Goal: Transaction & Acquisition: Download file/media

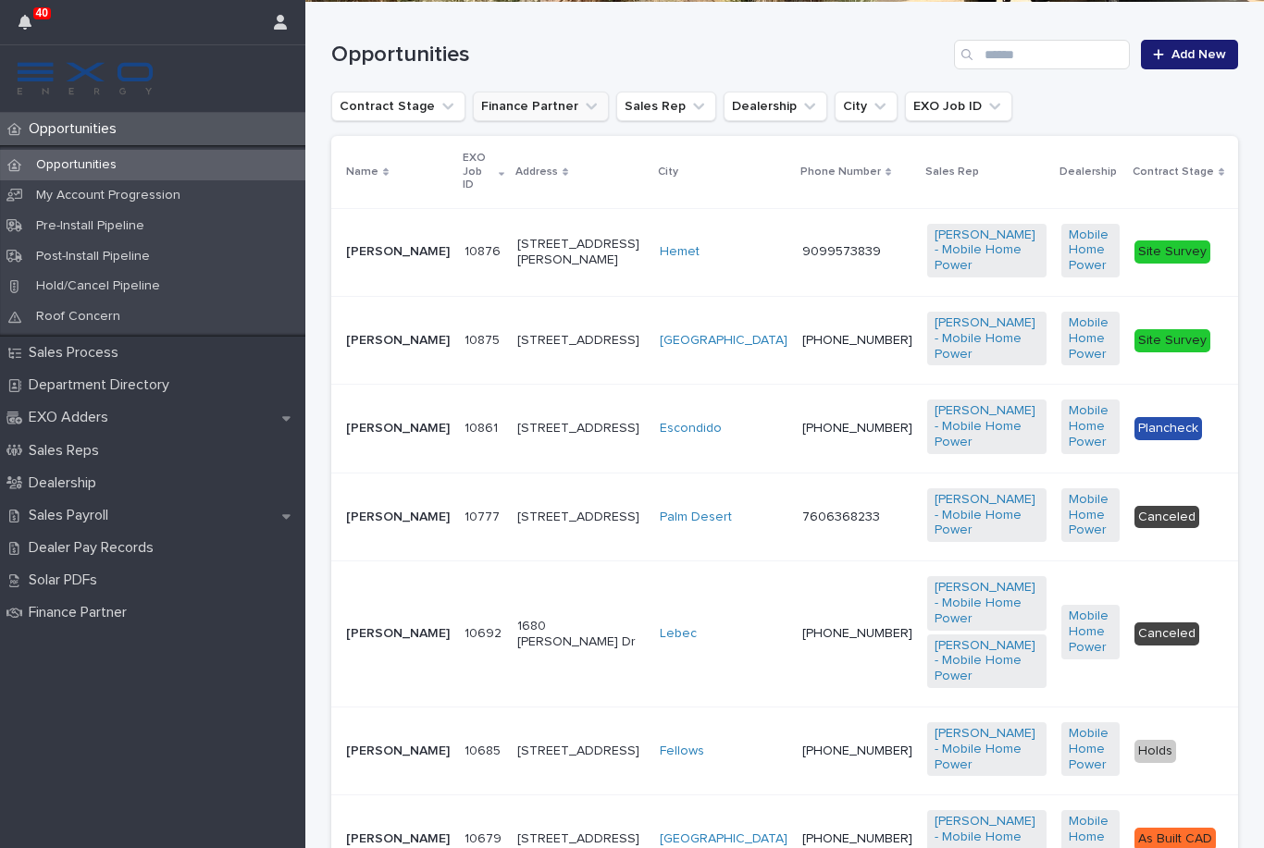
scroll to position [368, 0]
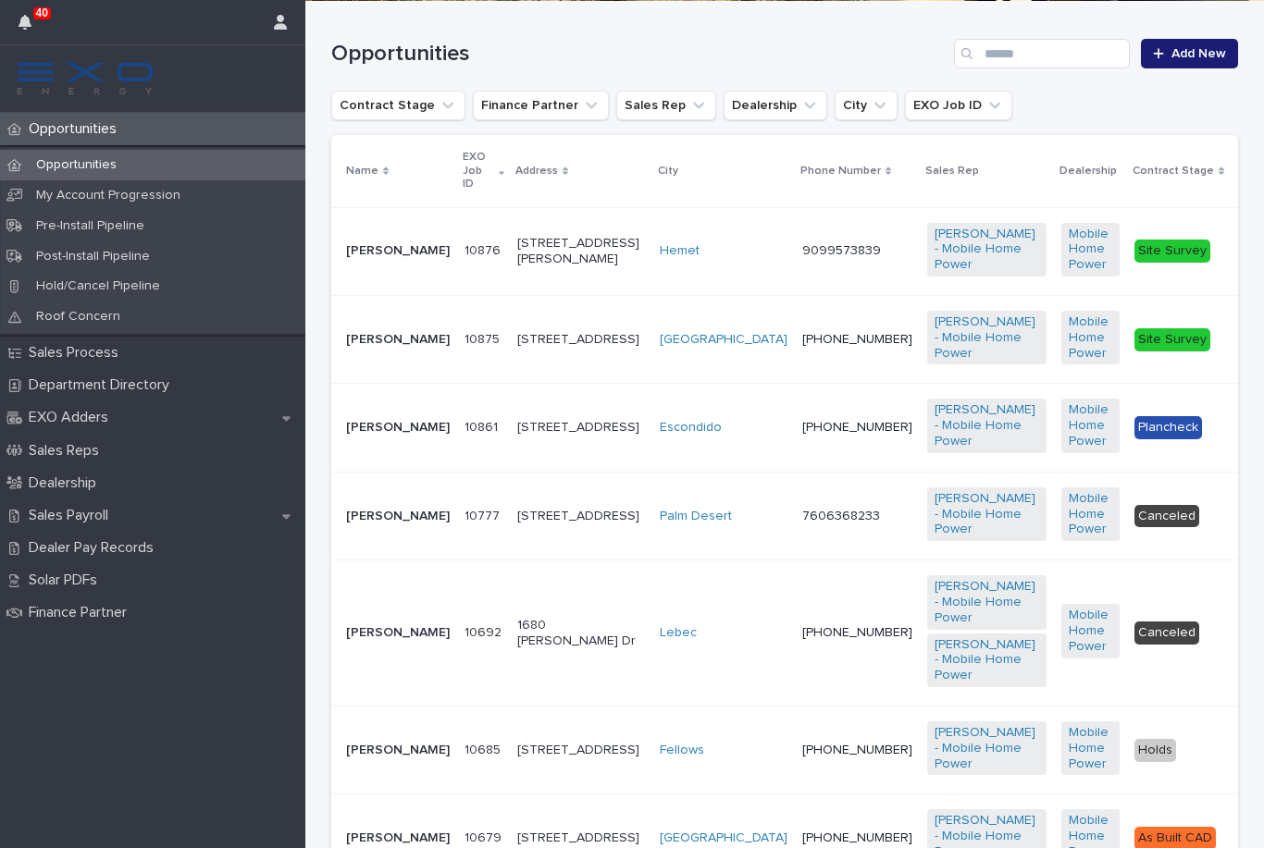
click at [652, 451] on td "Escondido" at bounding box center [723, 428] width 142 height 88
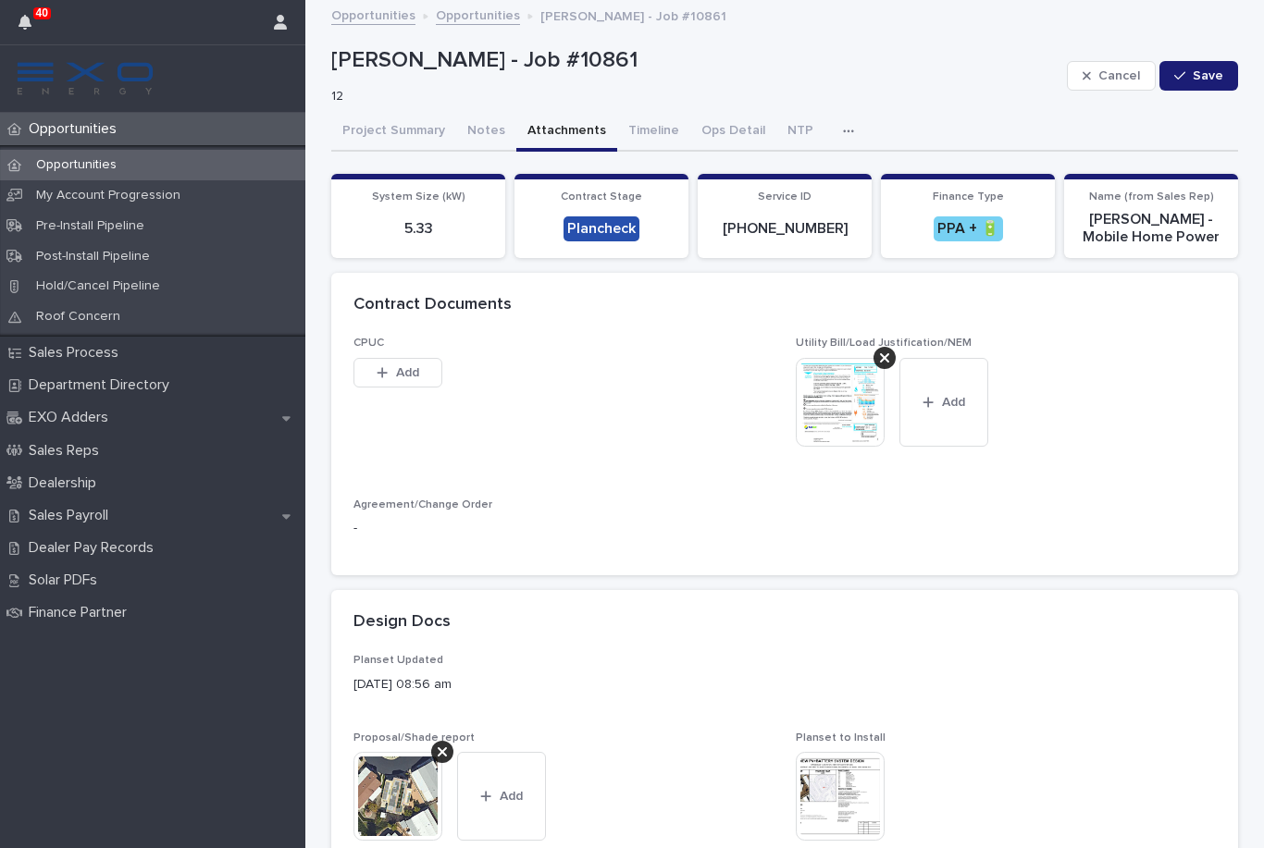
click at [550, 132] on button "Attachments" at bounding box center [566, 132] width 101 height 39
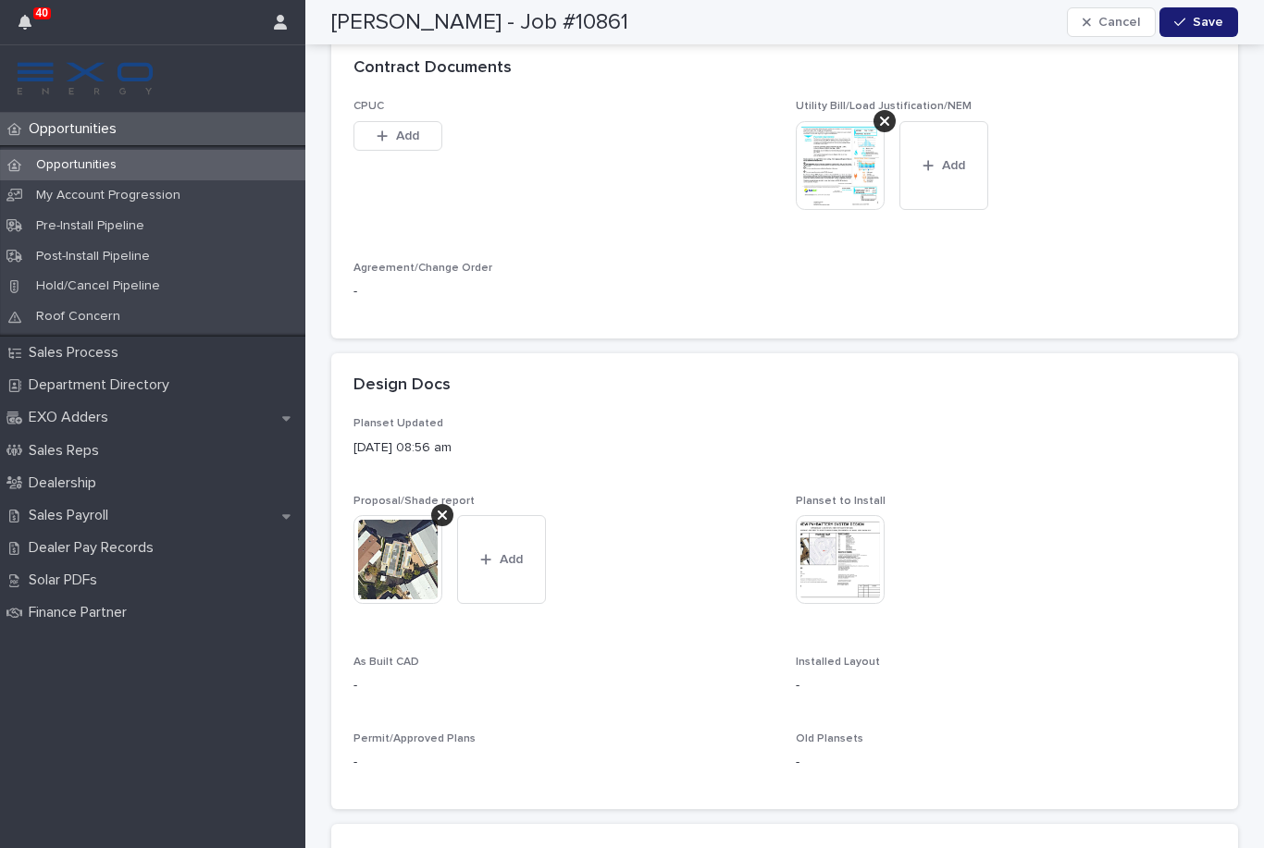
scroll to position [251, 0]
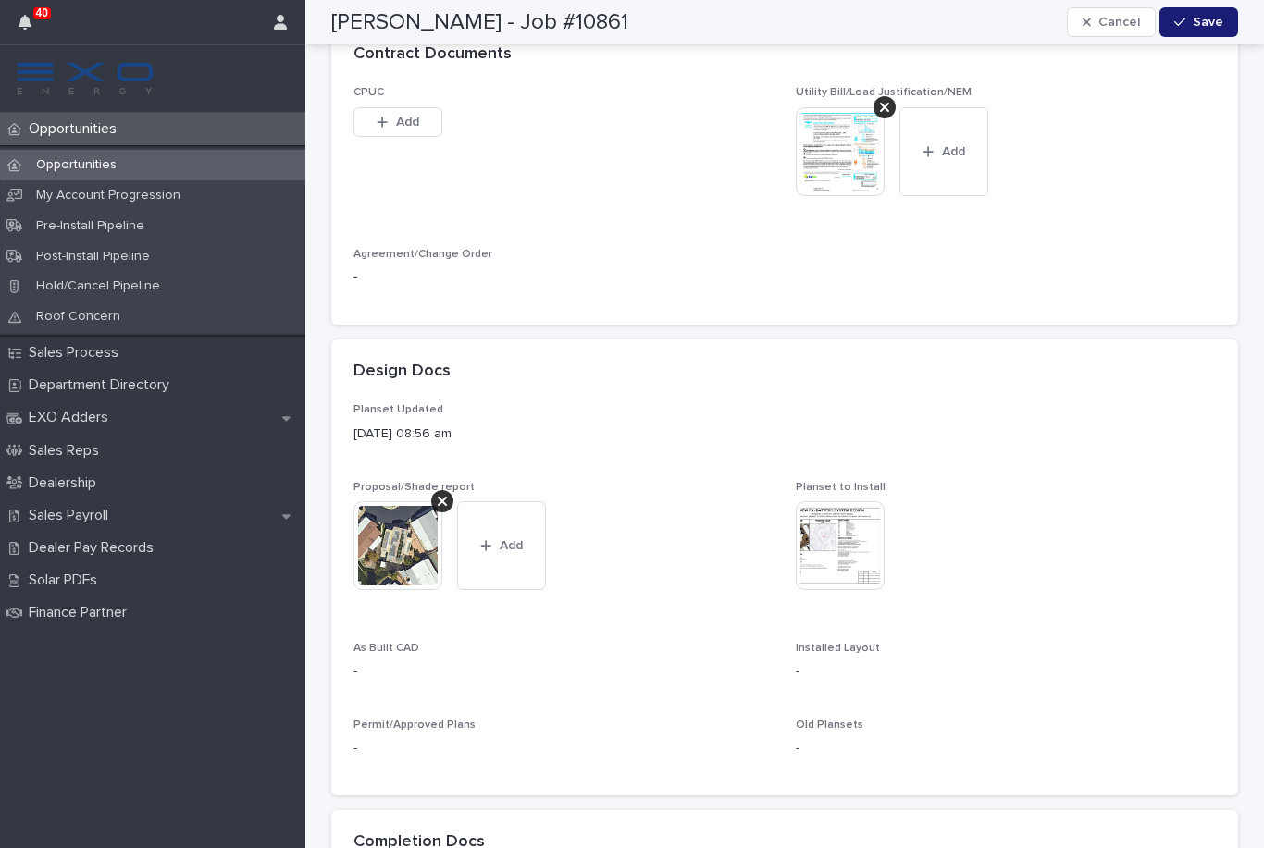
click at [824, 547] on img at bounding box center [839, 545] width 89 height 89
click at [395, 549] on img at bounding box center [397, 545] width 89 height 89
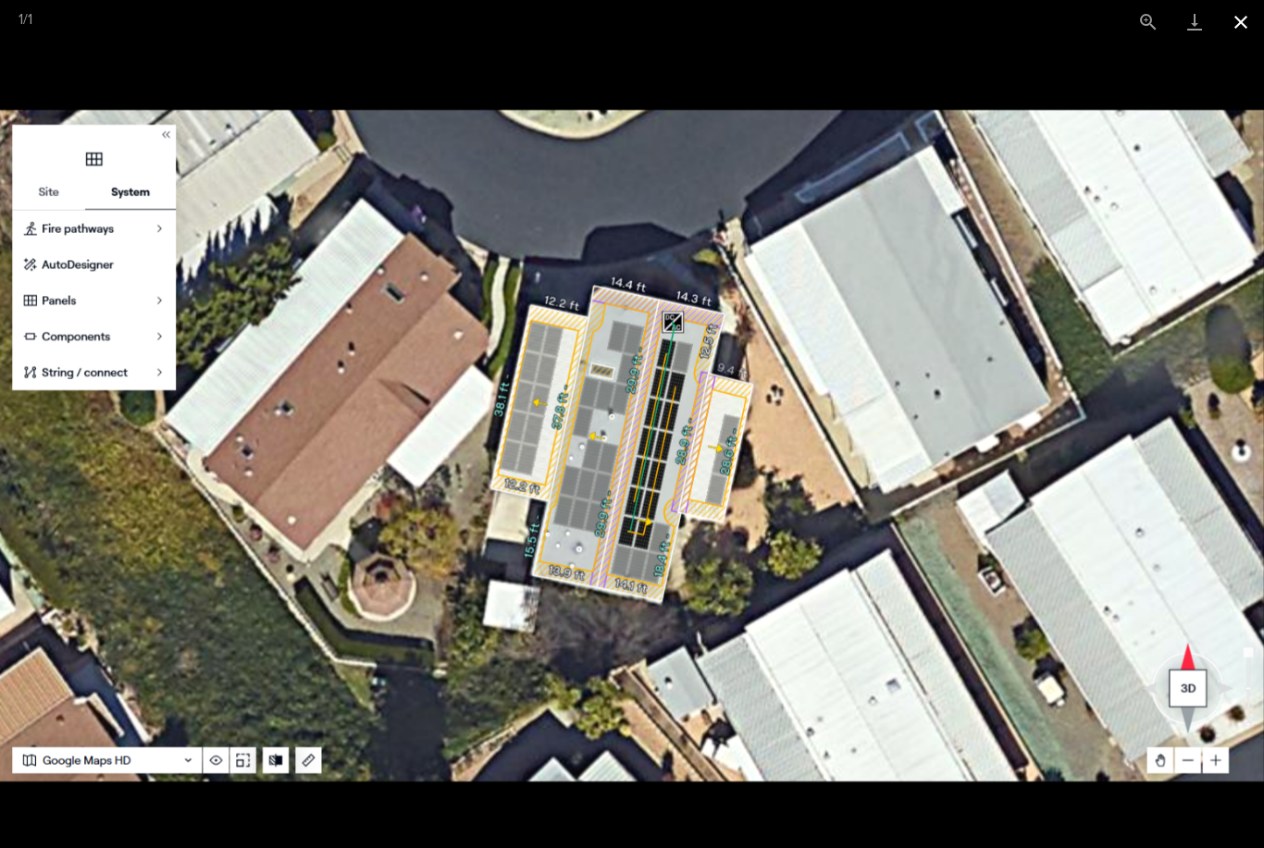
click at [1237, 35] on button "Close gallery" at bounding box center [1240, 21] width 46 height 43
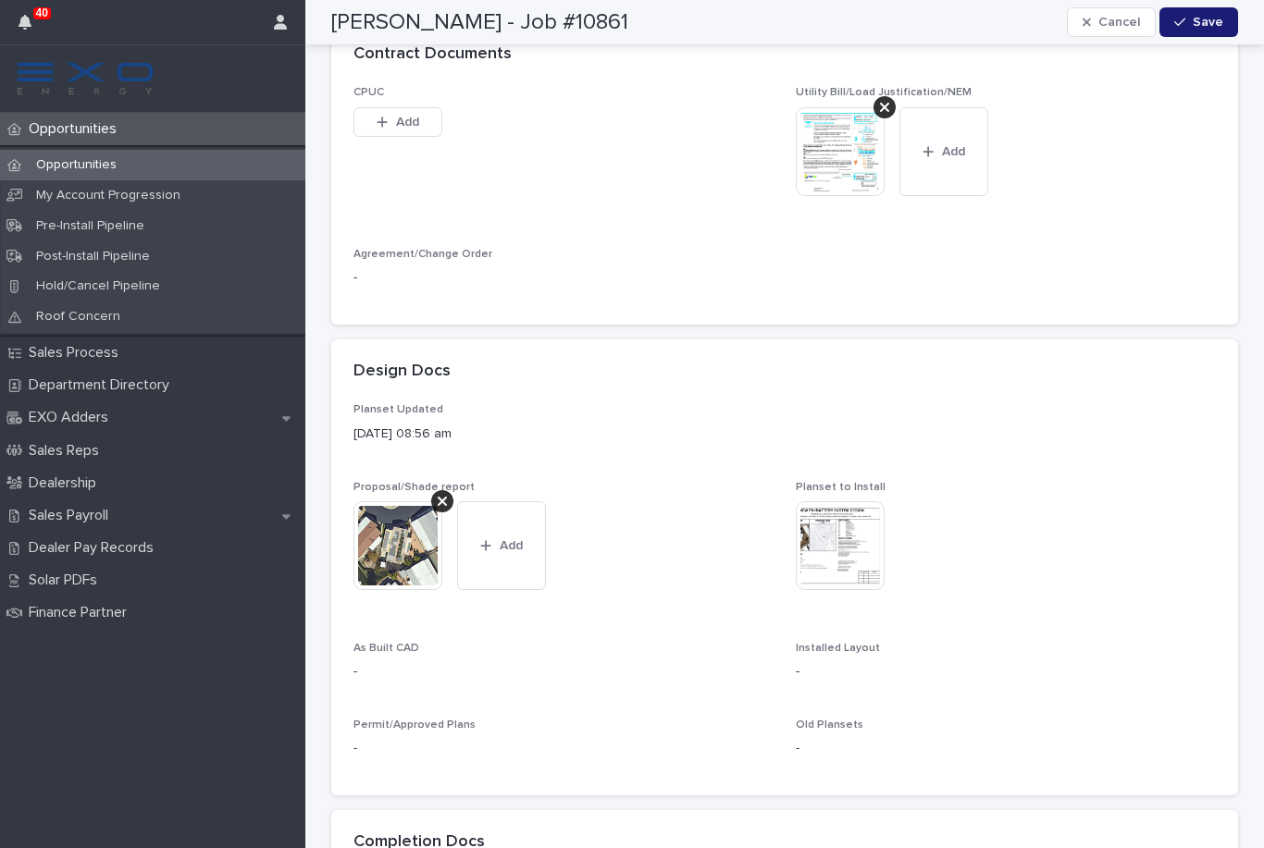
click at [852, 548] on img at bounding box center [839, 545] width 89 height 89
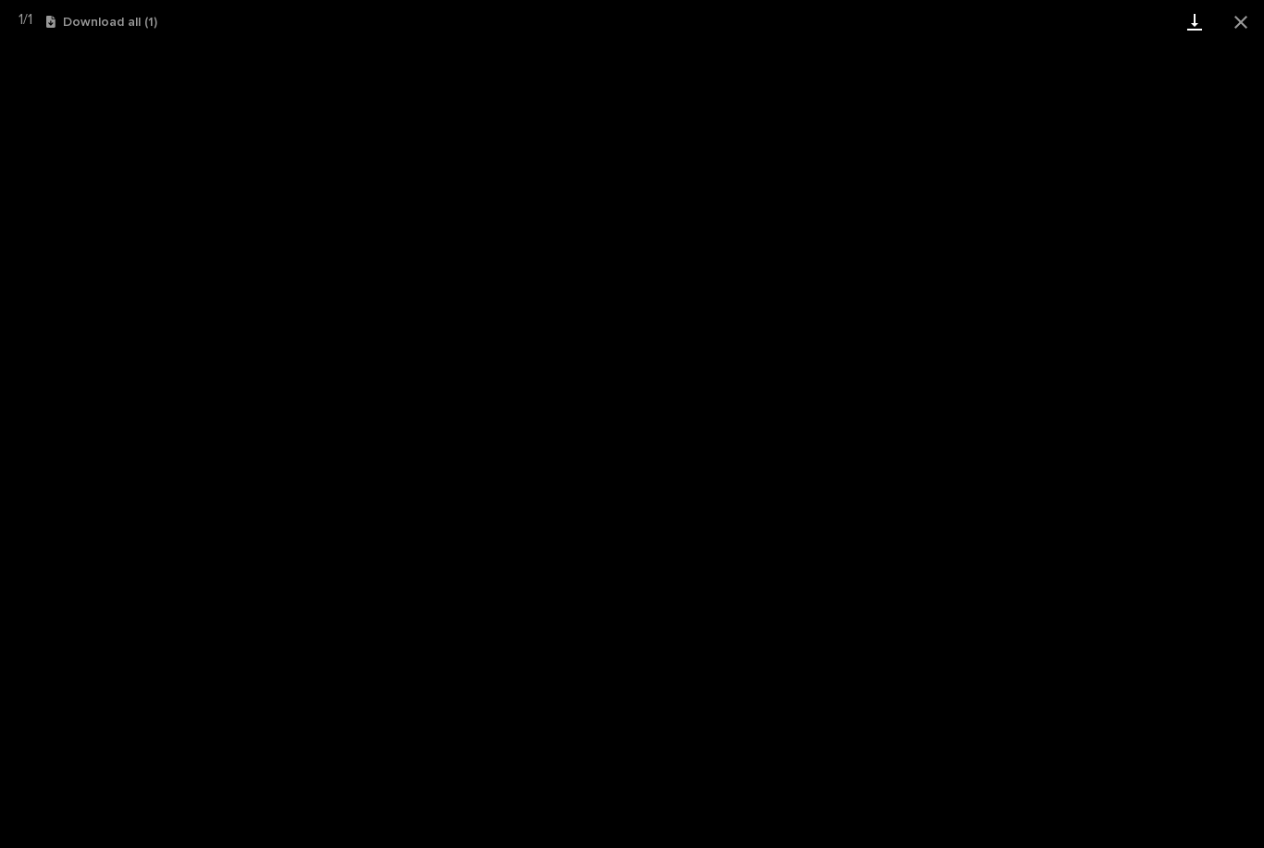
click at [1196, 31] on link "Download" at bounding box center [1194, 21] width 46 height 43
click at [1234, 31] on button "Close gallery" at bounding box center [1240, 21] width 46 height 43
